Goal: Navigation & Orientation: Find specific page/section

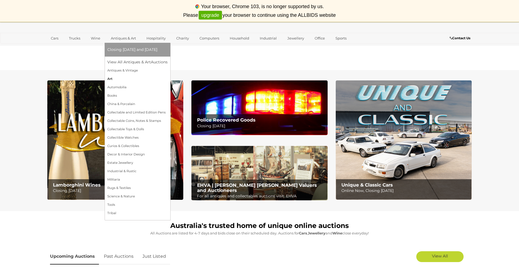
click at [110, 79] on link "Art" at bounding box center [137, 79] width 60 height 8
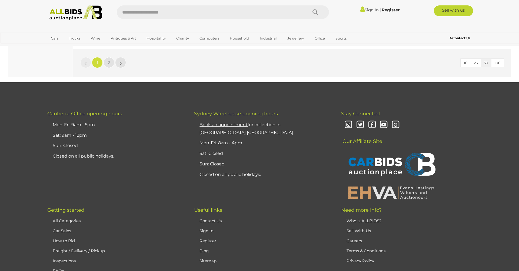
scroll to position [5265, 0]
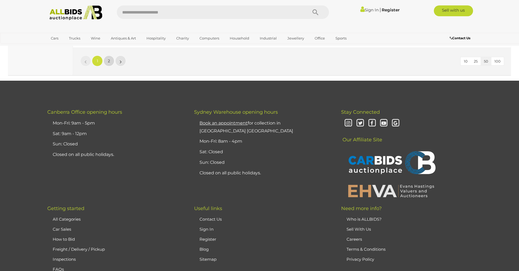
click at [110, 60] on link "2" at bounding box center [109, 60] width 11 height 11
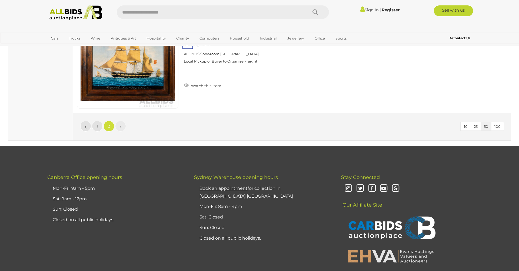
scroll to position [3535, 0]
